Goal: Information Seeking & Learning: Check status

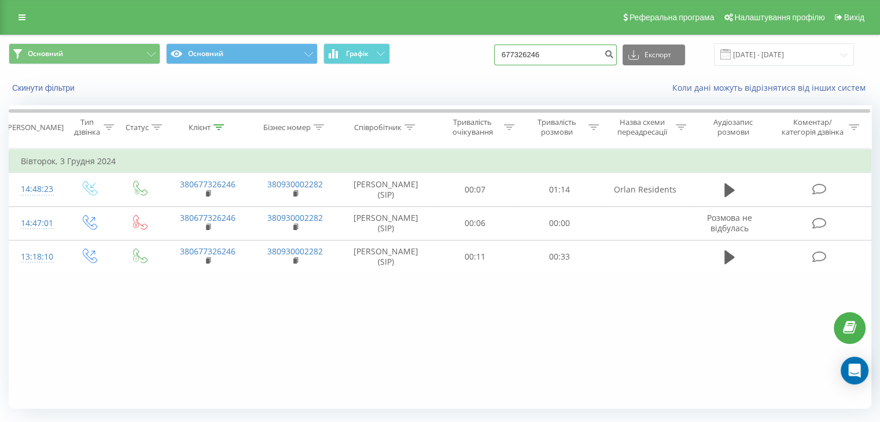
drag, startPoint x: 571, startPoint y: 52, endPoint x: 551, endPoint y: 56, distance: 21.2
click at [488, 51] on div "Основний Основний Графік 677326246 Експорт .csv .xls .xlsx [DATE] - [DATE]" at bounding box center [440, 54] width 862 height 23
drag, startPoint x: 510, startPoint y: 51, endPoint x: 518, endPoint y: 58, distance: 10.2
click at [490, 58] on div "Основний Основний Графік 677326246 Експорт .csv .xls .xlsx [DATE] - [DATE]" at bounding box center [440, 54] width 862 height 23
drag, startPoint x: 501, startPoint y: 54, endPoint x: 527, endPoint y: 53, distance: 26.1
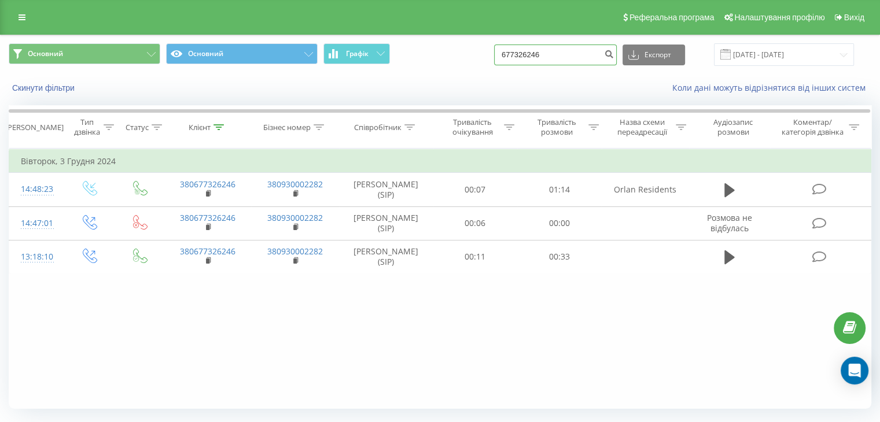
click at [492, 54] on div "Основний Основний Графік 677326246 Експорт .csv .xls .xlsx [DATE] - [DATE]" at bounding box center [440, 54] width 862 height 23
click at [571, 62] on input "677326246" at bounding box center [555, 55] width 123 height 21
drag, startPoint x: 571, startPoint y: 51, endPoint x: 501, endPoint y: 47, distance: 70.7
click at [501, 47] on div "Основний Основний Графік 677326246 Експорт .csv .xls .xlsx [DATE] - [DATE]" at bounding box center [440, 54] width 862 height 23
paste input "[PHONE_NUMBER]"
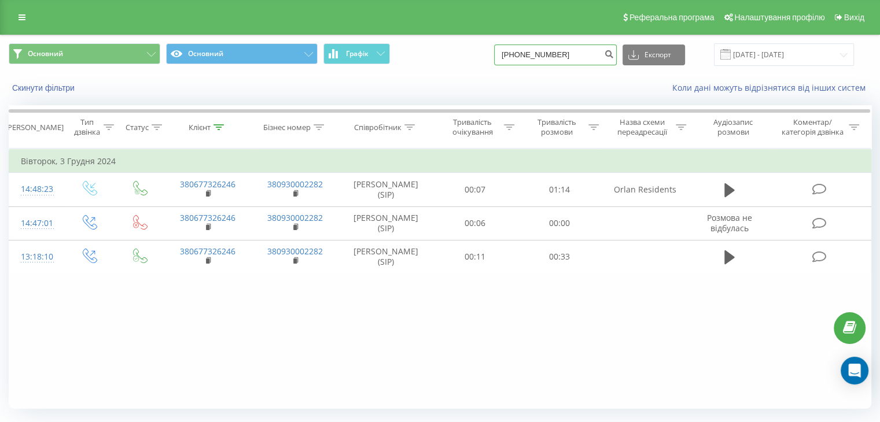
type input "[PHONE_NUMBER]"
